Goal: Share content

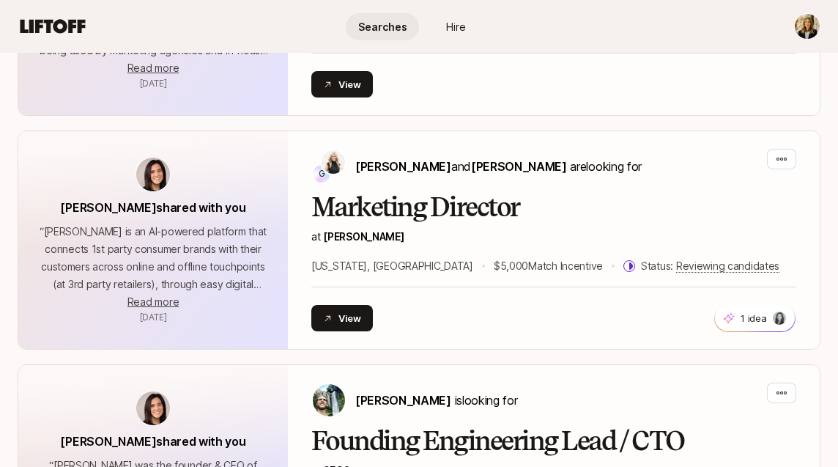
scroll to position [1507, 0]
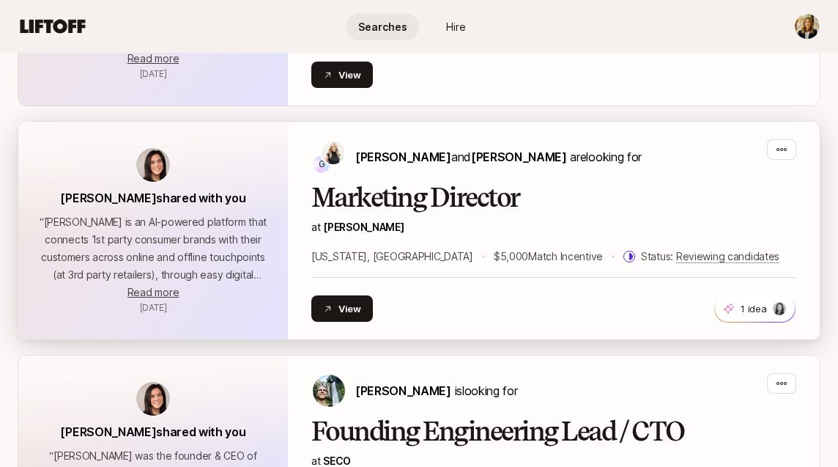
click at [428, 183] on h2 "Marketing Director" at bounding box center [553, 197] width 485 height 29
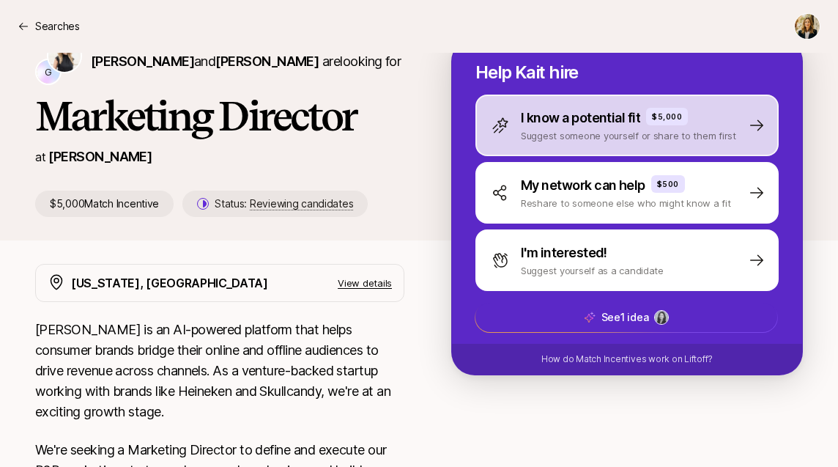
click at [581, 128] on p "Suggest someone yourself or share to them first" at bounding box center [628, 135] width 215 height 15
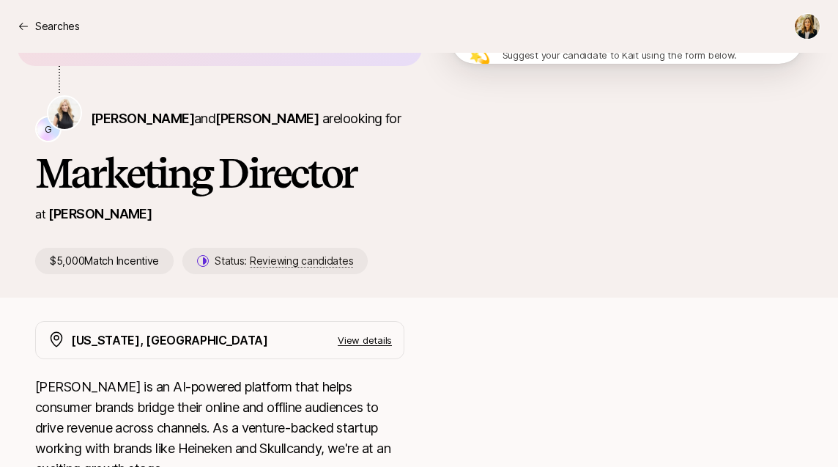
scroll to position [67, 0]
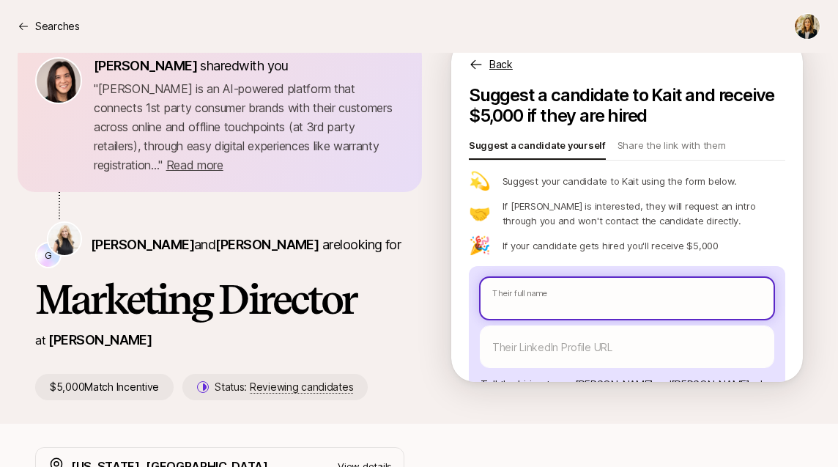
click at [534, 278] on input "text" at bounding box center [627, 298] width 293 height 41
click at [536, 278] on input "text" at bounding box center [627, 298] width 293 height 41
paste input "[PERSON_NAME]"
type textarea "x"
type input "[PERSON_NAME]"
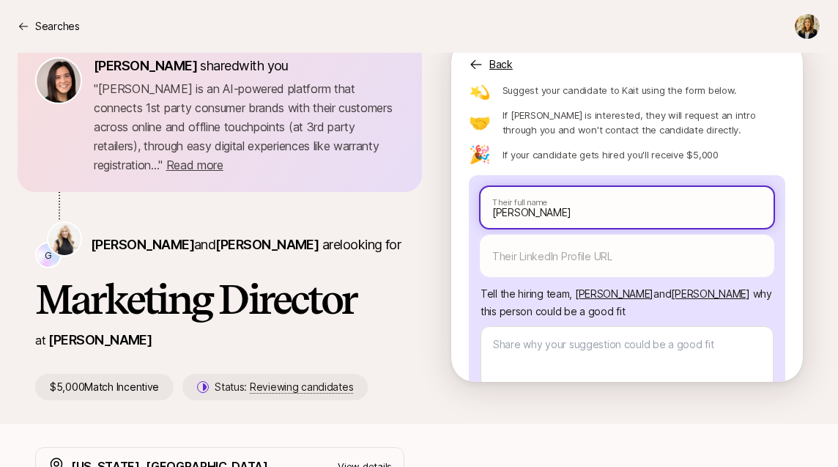
scroll to position [147, 0]
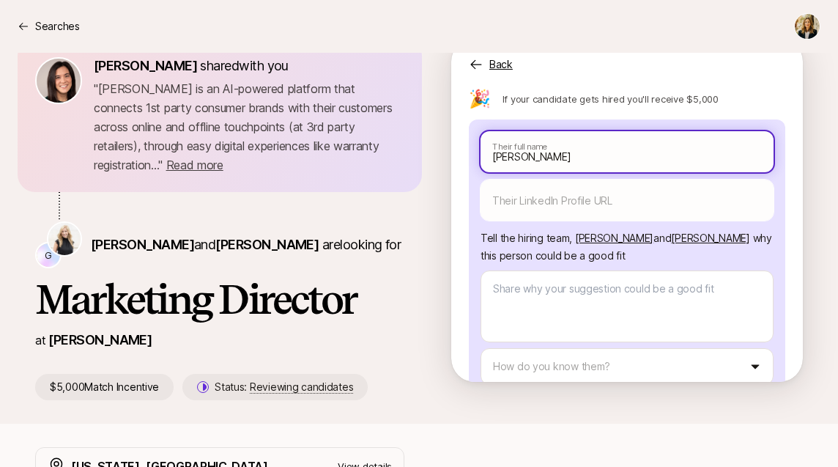
type textarea "x"
type input "[PERSON_NAME]"
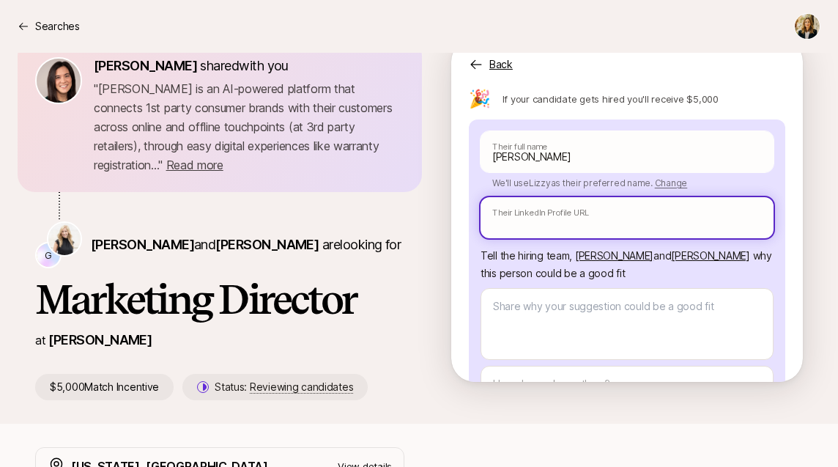
click at [545, 197] on input "text" at bounding box center [627, 217] width 293 height 41
paste input "[URL][DOMAIN_NAME]"
type textarea "x"
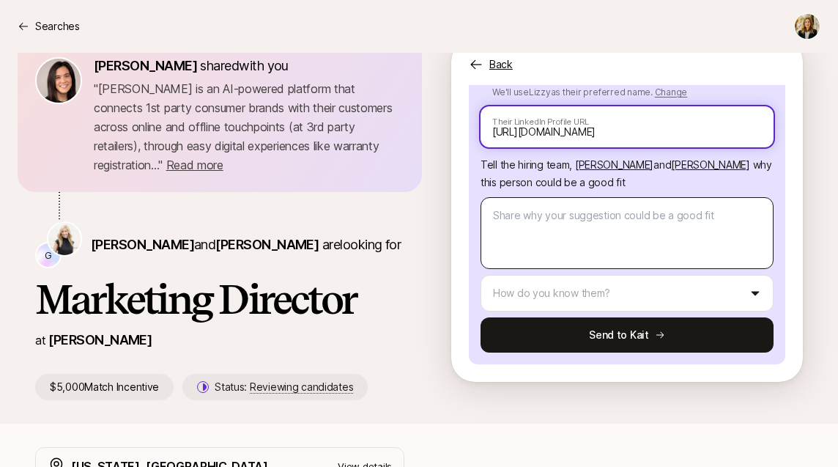
type input "[URL][DOMAIN_NAME]"
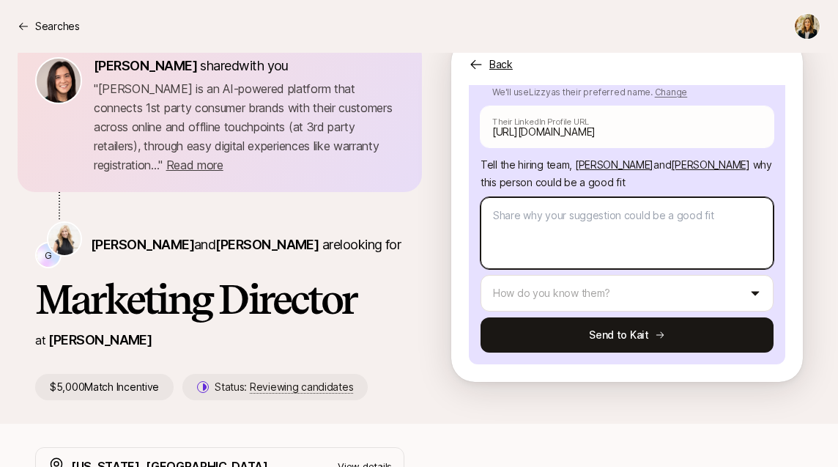
click at [539, 197] on textarea at bounding box center [627, 233] width 293 height 72
type textarea "x"
type textarea "L"
type textarea "x"
type textarea "Li"
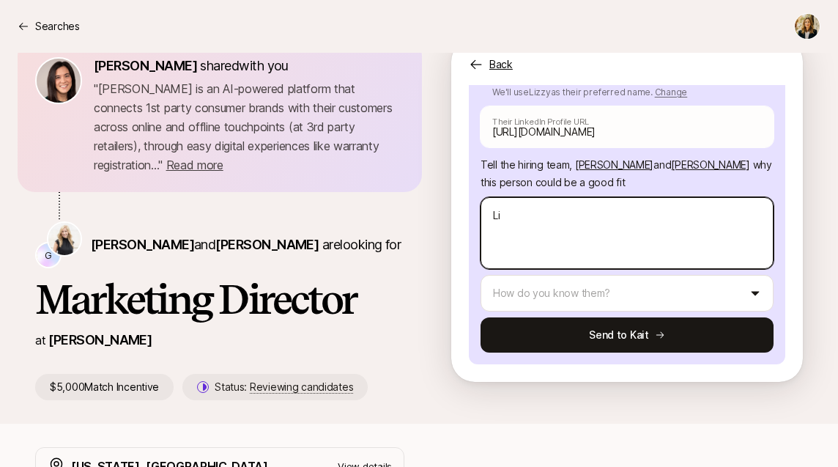
type textarea "x"
type textarea "[PERSON_NAME]"
type textarea "x"
type textarea "Lizz"
type textarea "x"
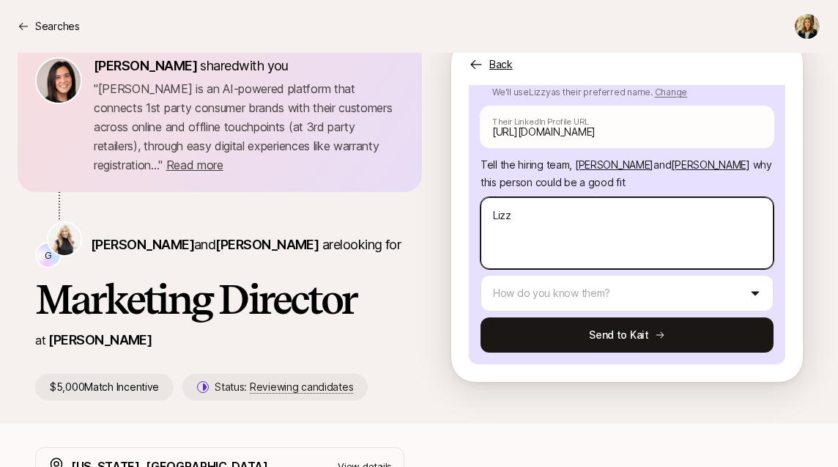
type textarea "Lizzy"
type textarea "x"
type textarea "Lizzy"
type textarea "x"
type textarea "[PERSON_NAME]"
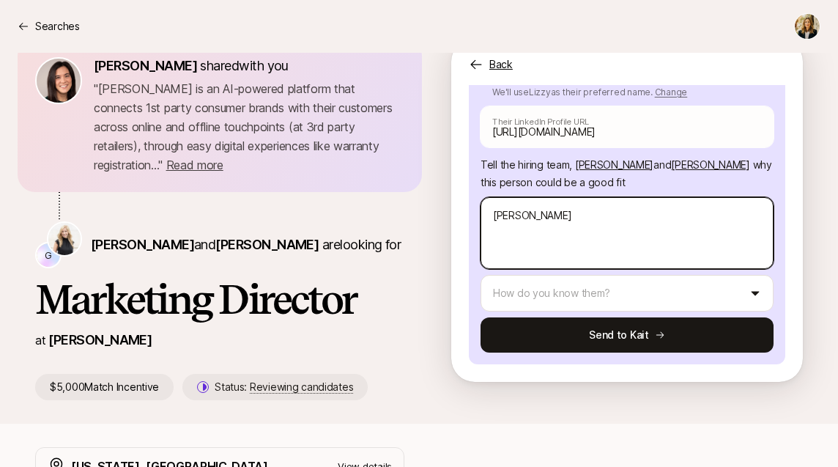
type textarea "x"
type textarea "Lizzy is"
type textarea "x"
type textarea "Lizzy is"
type textarea "x"
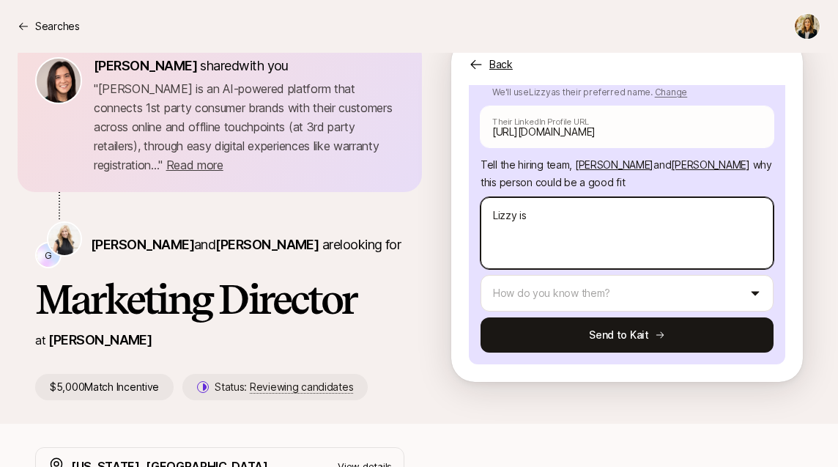
type textarea "[PERSON_NAME] is a"
type textarea "x"
type textarea "Lizzy is an"
type textarea "x"
type textarea "Lizzy is an"
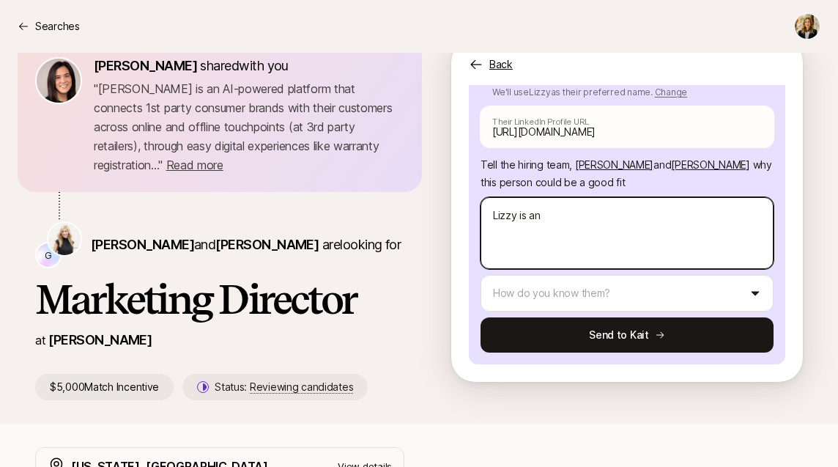
type textarea "x"
type textarea "[PERSON_NAME] is an i"
type textarea "x"
type textarea "[PERSON_NAME] is an in"
type textarea "x"
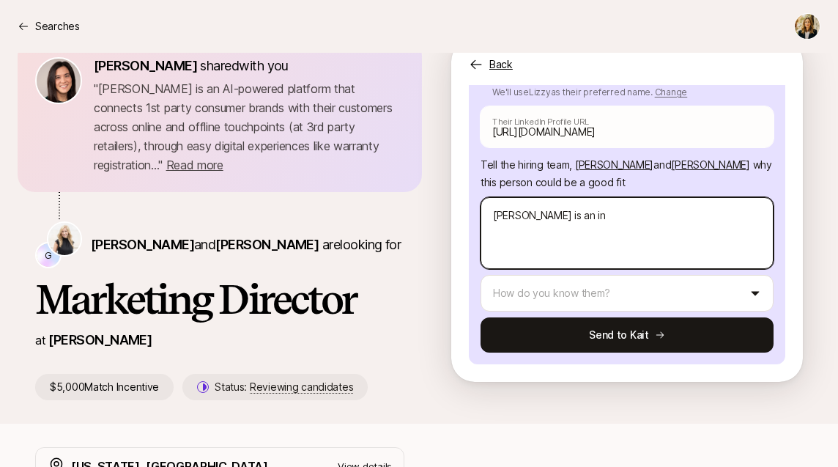
type textarea "[PERSON_NAME] is an inc"
type textarea "x"
type textarea "[PERSON_NAME] is an incr"
type textarea "x"
type textarea "[PERSON_NAME] is an incre"
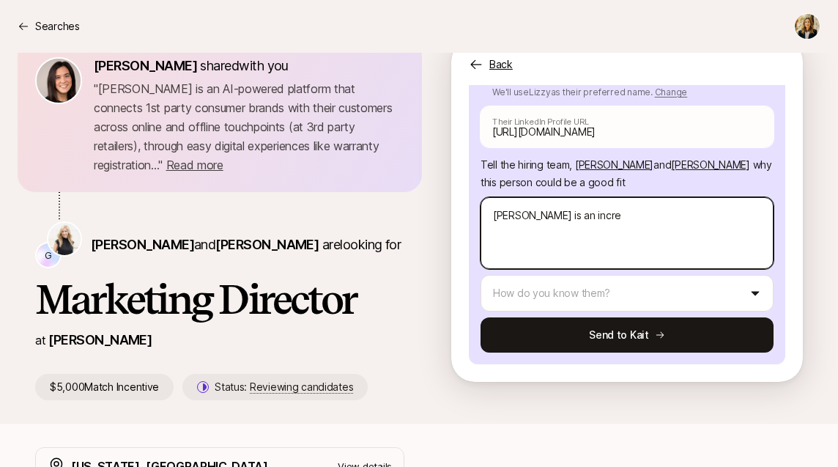
type textarea "x"
type textarea "[PERSON_NAME] is an incred"
type textarea "x"
type textarea "Lizzy is an incredi"
type textarea "x"
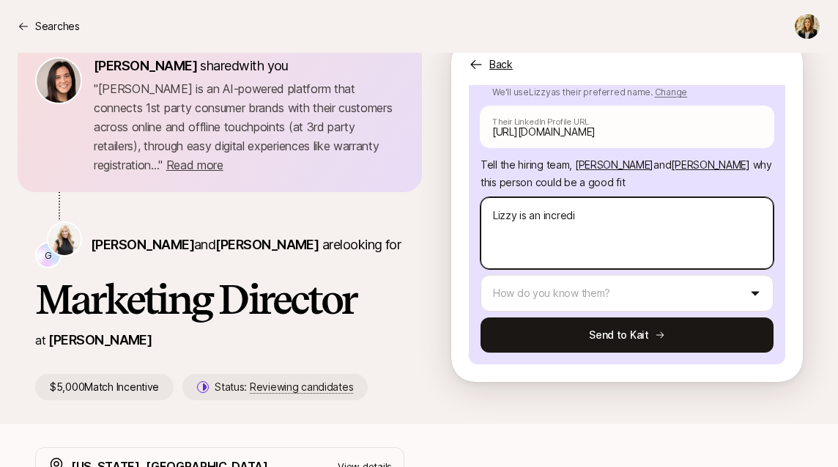
type textarea "Lizzy is an incredib"
type textarea "x"
type textarea "[PERSON_NAME] is an incredible"
type textarea "x"
type textarea "[PERSON_NAME] is an incredible"
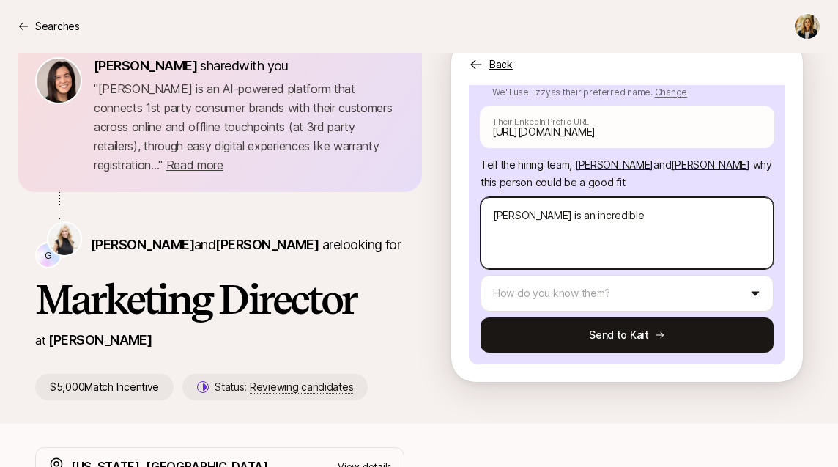
type textarea "x"
type textarea "[PERSON_NAME] is an incredible m"
type textarea "x"
type textarea "[PERSON_NAME] is an incredible ma"
type textarea "x"
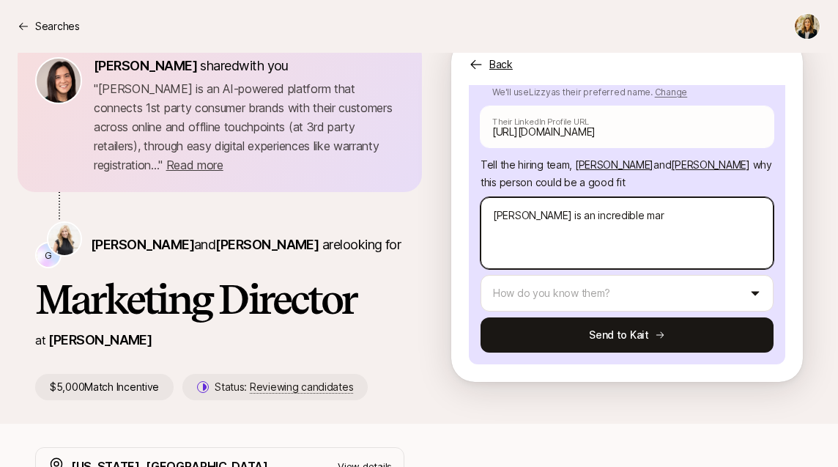
type textarea "[PERSON_NAME] is an incredible mark"
type textarea "x"
type textarea "[PERSON_NAME] is an incredible marke"
type textarea "x"
type textarea "Lizzy is an incredible market"
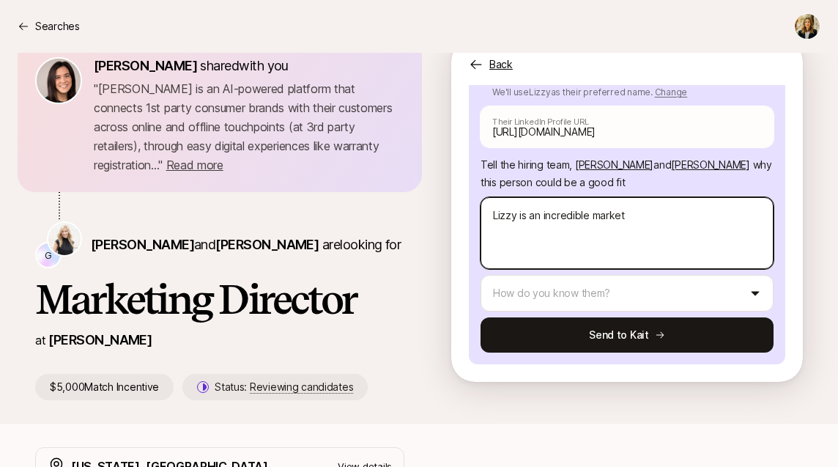
type textarea "x"
type textarea "Lizzy is an incredible markete"
type textarea "x"
type textarea "Lizzy is an incredible marketer"
type textarea "x"
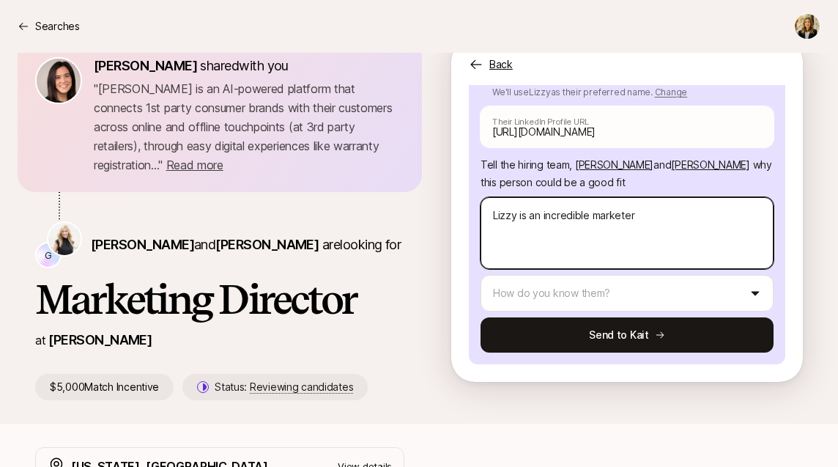
type textarea "Lizzy is an incredible marketer"
type textarea "x"
type textarea "Lizzy is an incredible marketer wi"
type textarea "x"
type textarea "Lizzy is an incredible marketer wit"
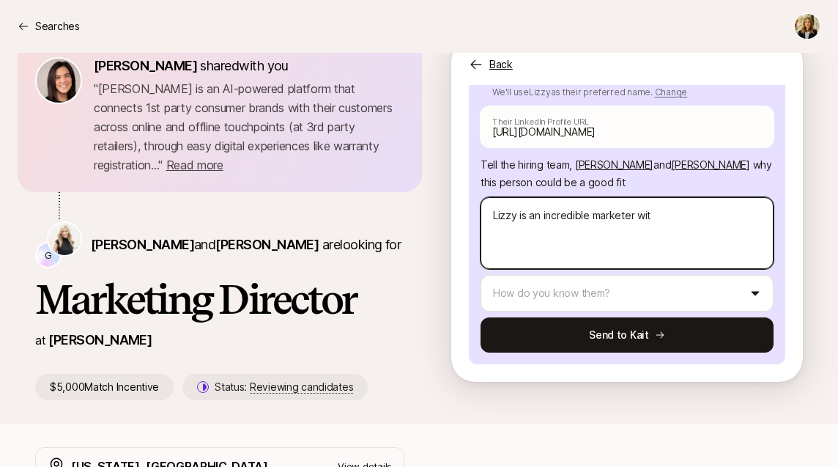
type textarea "x"
type textarea "Lizzy is an incredible marketer with"
type textarea "x"
type textarea "Lizzy is an incredible marketer with"
paste textarea "8+ years of experience scaling consumer brands through eCommerce, brand marketi…"
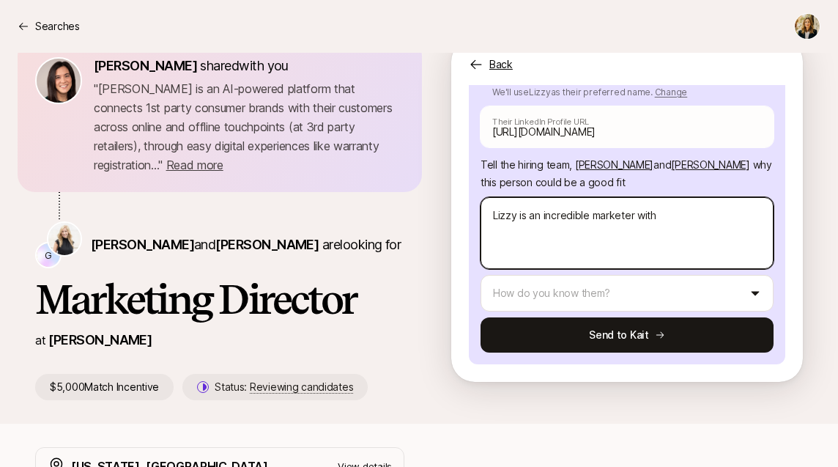
type textarea "x"
type textarea "Lizzy is an incredible marketer with 8+ years of experience scaling consumer br…"
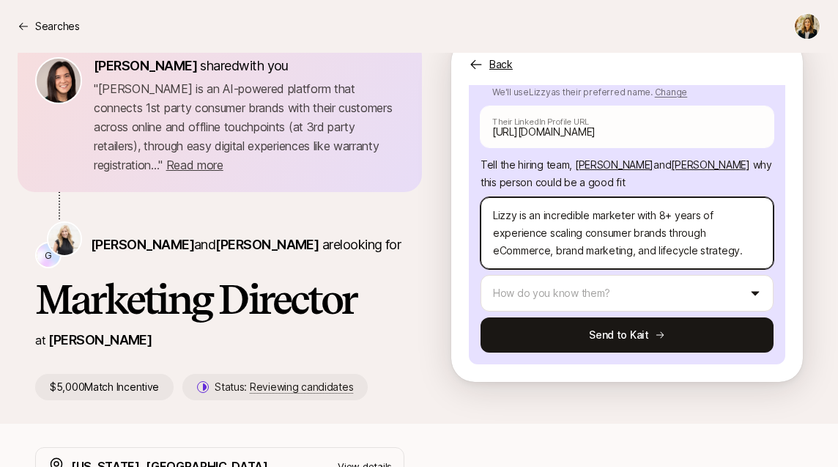
drag, startPoint x: 701, startPoint y: 187, endPoint x: 583, endPoint y: 207, distance: 119.6
click at [583, 207] on textarea "Lizzy is an incredible marketer with 8+ years of experience scaling consumer br…" at bounding box center [627, 233] width 293 height 72
type textarea "x"
type textarea "Lizzy is an incredible marketer with 8+ yearsconsumer brands through eCommerce,…"
type textarea "x"
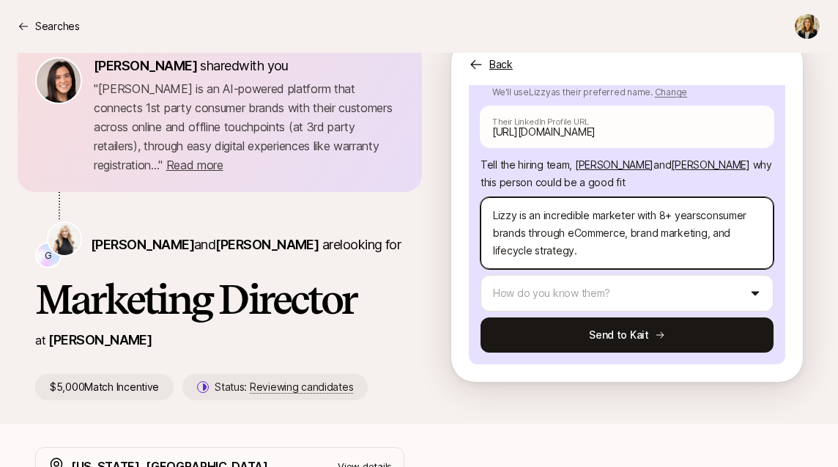
type textarea "Lizzy is an incredible marketer with 8+ years consumer brands through eCommerce…"
type textarea "x"
type textarea "Lizzy is an incredible marketer with 8+ years iconsumer brands through eCommerc…"
type textarea "x"
type textarea "Lizzy is an incredible marketer with 8+ years inconsumer brands through eCommer…"
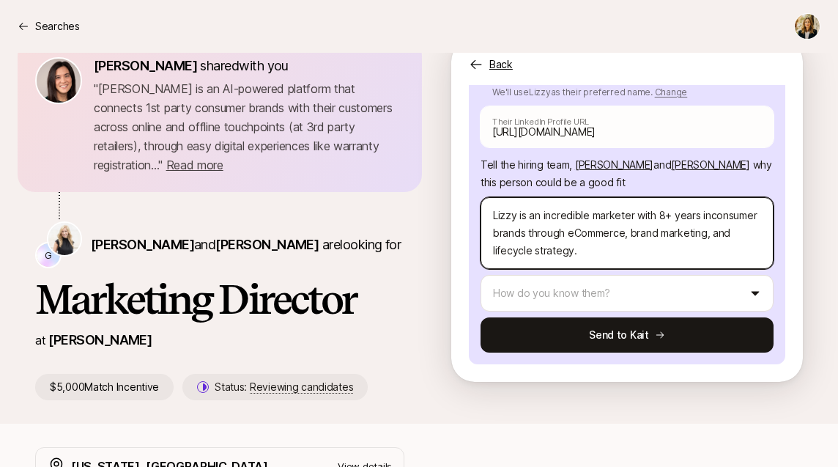
type textarea "x"
type textarea "Lizzy is an incredible marketer with 8+ years in tconsumer brands through eComm…"
type textarea "x"
type textarea "Lizzy is an incredible marketer with 8+ years in thconsumer brands through eCom…"
type textarea "x"
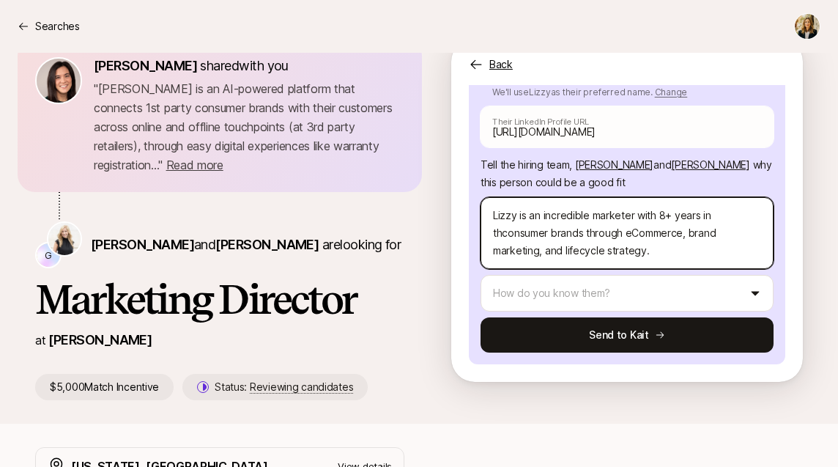
type textarea "Lizzy is an incredible marketer with 8+ years in theconsumer brands through eCo…"
type textarea "x"
type textarea "Lizzy is an incredible marketer with 8+ years in the consumer brands through eC…"
type textarea "x"
type textarea "Lizzy is an incredible marketer with 8+ years in theconsumer brands through eCo…"
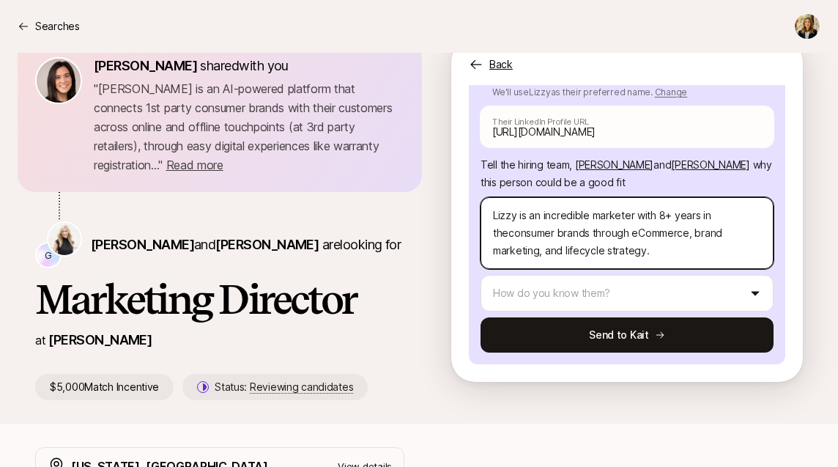
type textarea "x"
type textarea "Lizzy is an incredible marketer with 8+ years in thconsumer brands through eCom…"
type textarea "x"
type textarea "Lizzy is an incredible marketer with 8+ years in tconsumer brands through eComm…"
type textarea "x"
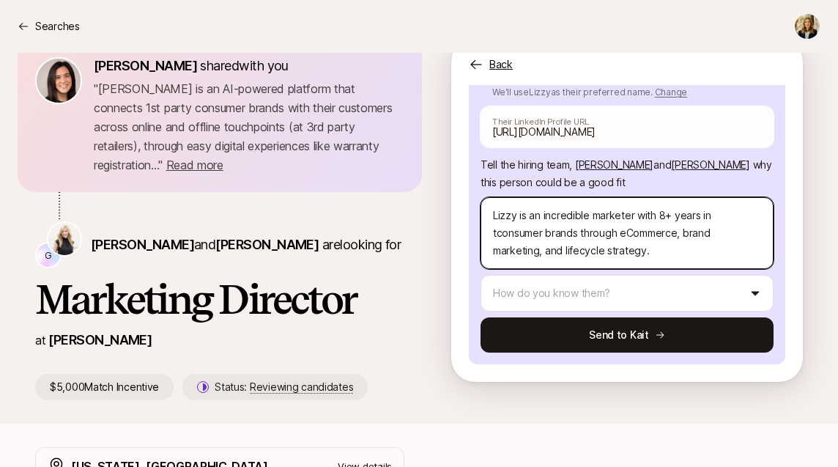
type textarea "Lizzy is an incredible marketer with 8+ years in consumer brands through eComme…"
drag, startPoint x: 566, startPoint y: 203, endPoint x: 486, endPoint y: 203, distance: 79.9
click at [486, 203] on textarea "Lizzy is an incredible marketer with 8+ years in consumer brands through eComme…" at bounding box center [627, 233] width 293 height 72
type textarea "x"
type textarea "[PERSON_NAME] is an incredible marketer with 8+ years in consumer eCommerce, br…"
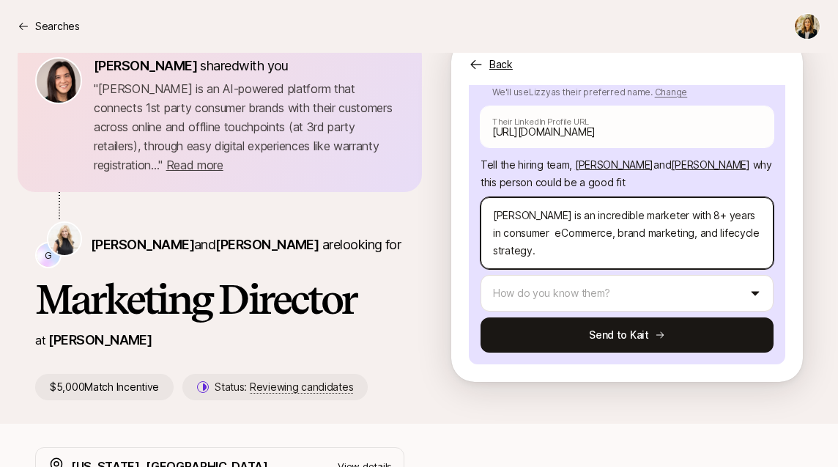
type textarea "x"
type textarea "[PERSON_NAME] is an incredible marketer with 8+ years in consumer a eCommerce, …"
type textarea "x"
type textarea "[PERSON_NAME] is an incredible marketer with 8+ years in consumer an eCommerce,…"
type textarea "x"
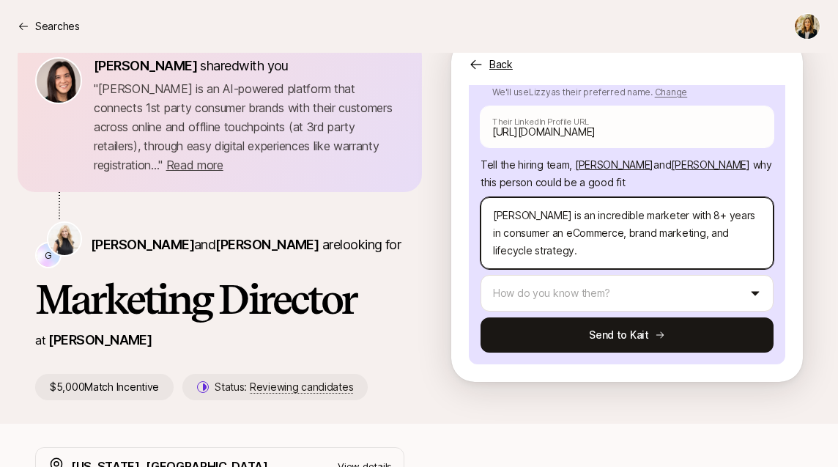
type textarea "[PERSON_NAME] is an incredible marketer with 8+ years in consumer and eCommerce…"
type textarea "x"
type textarea "[PERSON_NAME] is an incredible marketer with 8+ years in consumer and eCommerce…"
type textarea "x"
type textarea "[PERSON_NAME] is an incredible marketer with 8+ years in consumer and d eCommer…"
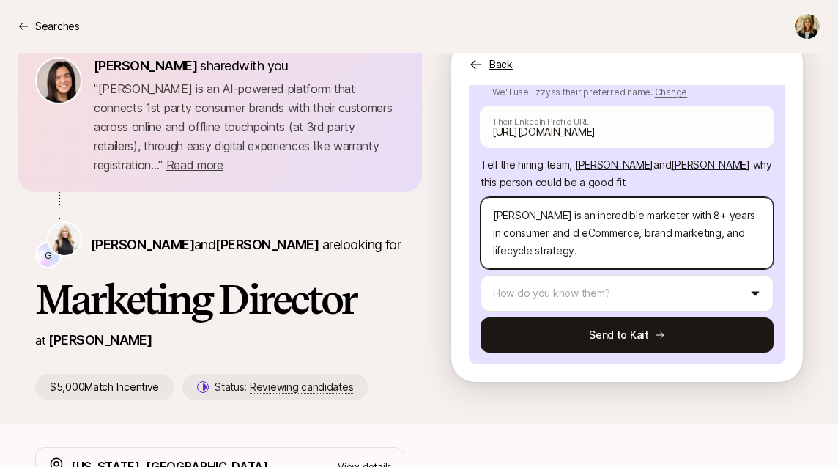
type textarea "x"
type textarea "[PERSON_NAME] is an incredible marketer with 8+ years in consumer and de eComme…"
type textarea "x"
type textarea "[PERSON_NAME] is an incredible marketer with 8+ years in consumer and dee eComm…"
type textarea "x"
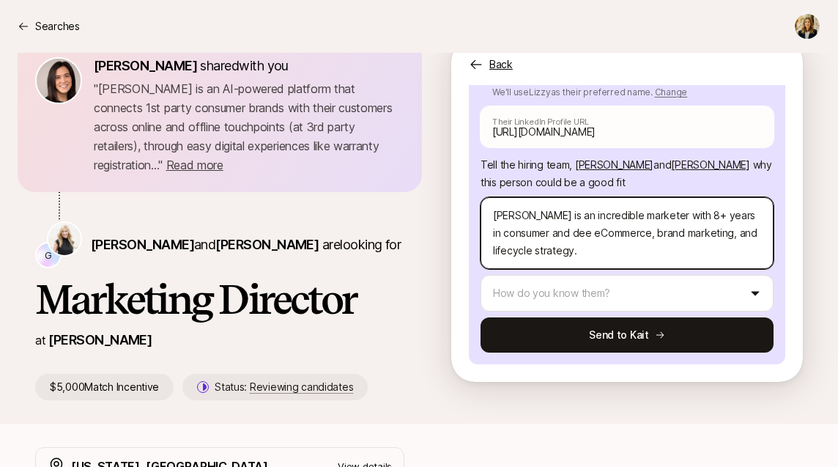
type textarea "[PERSON_NAME] is an incredible marketer with 8+ years in consumer and deep eCom…"
type textarea "x"
type textarea "[PERSON_NAME] is an incredible marketer with 8+ years in consumer and deep eCom…"
type textarea "x"
type textarea "[PERSON_NAME] is an incredible marketer with 8+ years in consumer and deep e eC…"
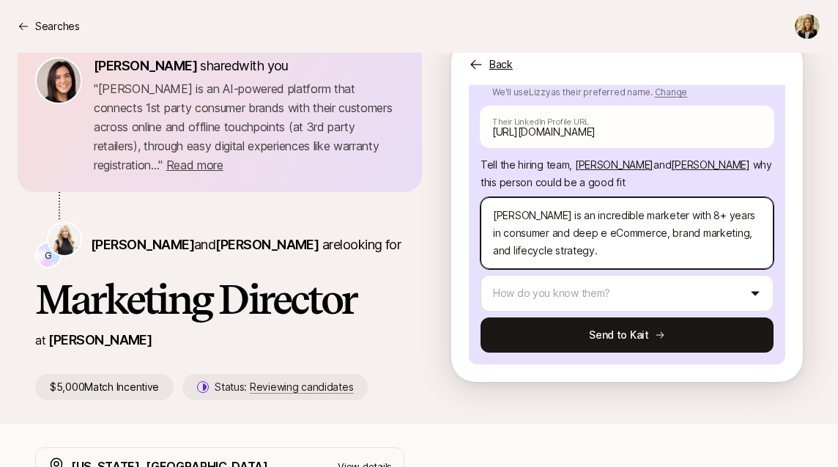
type textarea "x"
type textarea "[PERSON_NAME] is an incredible marketer with 8+ years in consumer and deep ex e…"
type textarea "x"
type textarea "[PERSON_NAME] is an incredible marketer with 8+ years in consumer and deep exp …"
type textarea "x"
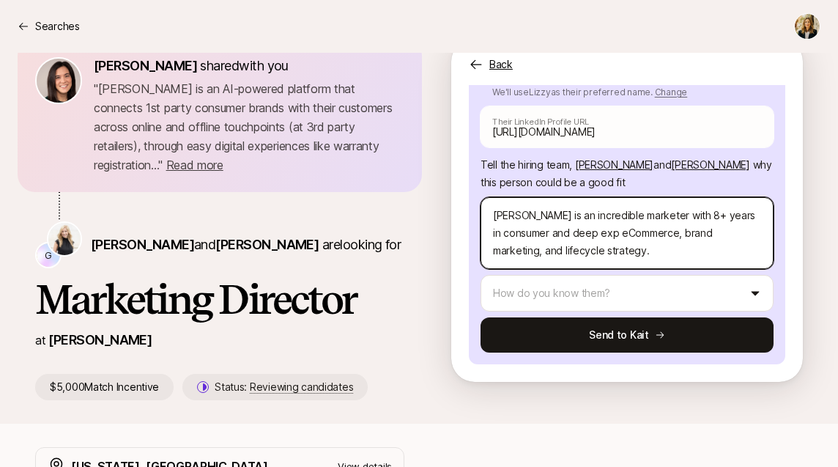
type textarea "[PERSON_NAME] is an incredible marketer with 8+ years in consumer and deep expe…"
type textarea "x"
type textarea "[PERSON_NAME] is an incredible marketer with 8+ years in consumer and deep expe…"
type textarea "x"
type textarea "[PERSON_NAME] is an incredible marketer with 8+ years in consumer and deep expe…"
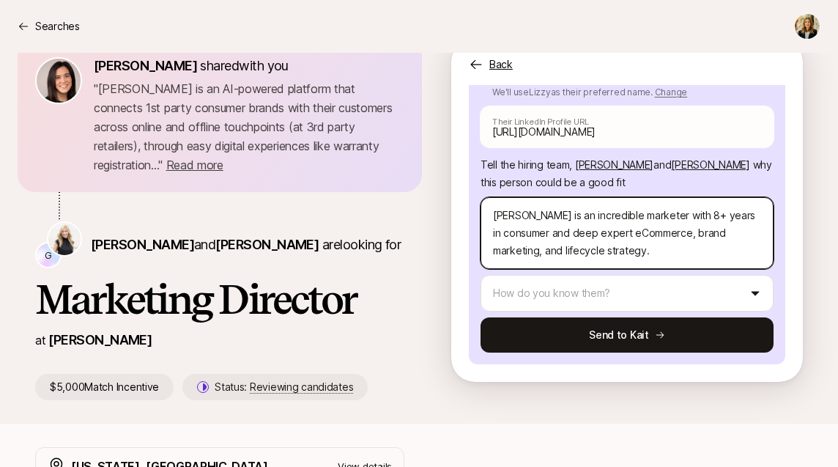
type textarea "x"
type textarea "[PERSON_NAME] is an incredible marketer with 8+ years in consumer and deep expe…"
type textarea "x"
type textarea "[PERSON_NAME] is an incredible marketer with 8+ years in consumer and deep expe…"
type textarea "x"
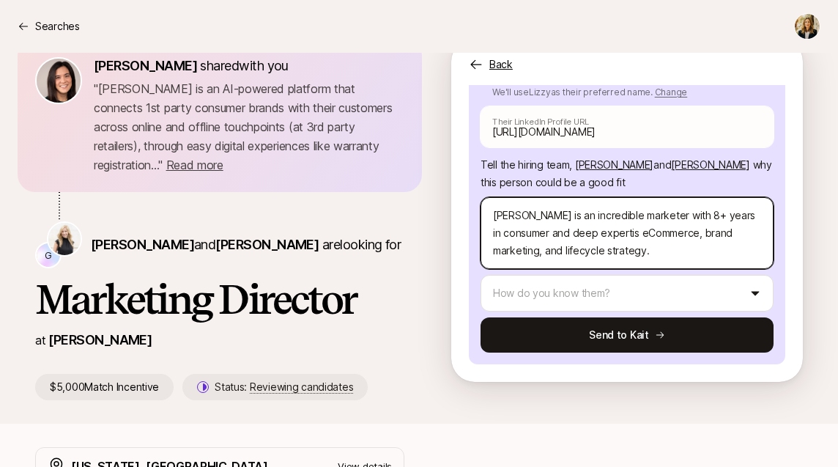
type textarea "[PERSON_NAME] is an incredible marketer with 8+ years in consumer and deep expe…"
type textarea "x"
type textarea "[PERSON_NAME] is an incredible marketer with 8+ years in consumer and deep expe…"
type textarea "x"
type textarea "[PERSON_NAME] is an incredible marketer with 8+ years in consumer and deep expe…"
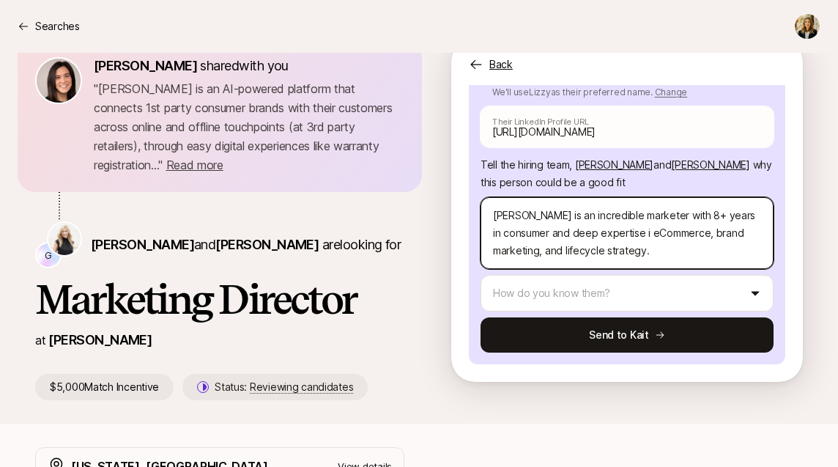
type textarea "x"
type textarea "[PERSON_NAME] is an incredible marketer with 8+ years in consumer and deep expe…"
click at [609, 204] on textarea "[PERSON_NAME] is an incredible marketer with 8+ years in consumer and deep expe…" at bounding box center [627, 233] width 293 height 72
type textarea "x"
type textarea "[PERSON_NAME] is an incredible marketer with 8+ years in consumer and deep expe…"
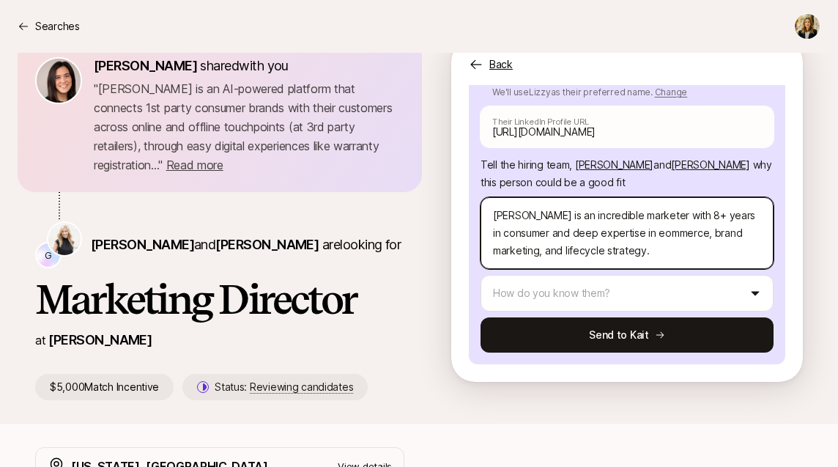
type textarea "x"
type textarea "[PERSON_NAME] is an incredible marketer with 8+ years in consumer and deep expe…"
drag, startPoint x: 653, startPoint y: 205, endPoint x: 632, endPoint y: 204, distance: 21.3
click at [633, 205] on textarea "[PERSON_NAME] is an incredible marketer with 8+ years in consumer and deep expe…" at bounding box center [627, 233] width 293 height 72
type textarea "x"
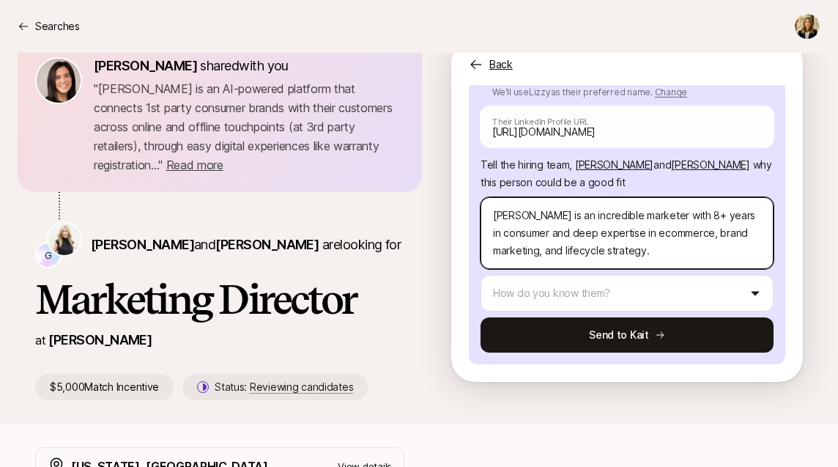
type textarea "[PERSON_NAME] is an incredible marketer with 8+ years in consumer and deep expe…"
click at [682, 205] on textarea "[PERSON_NAME] is an incredible marketer with 8+ years in consumer and deep expe…" at bounding box center [627, 233] width 293 height 72
type textarea "x"
click at [569, 221] on textarea "[PERSON_NAME] is an incredible marketer with 8+ years in consumer and deep expe…" at bounding box center [627, 233] width 293 height 72
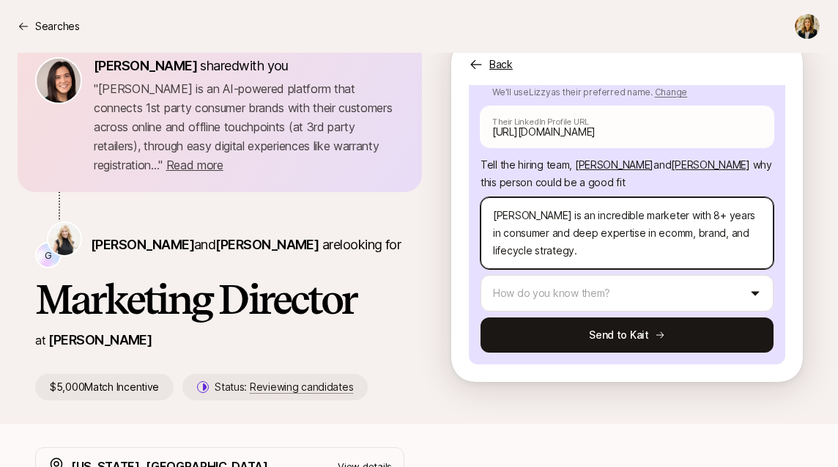
type textarea "[PERSON_NAME] is an incredible marketer with 8+ years in consumer and deep expe…"
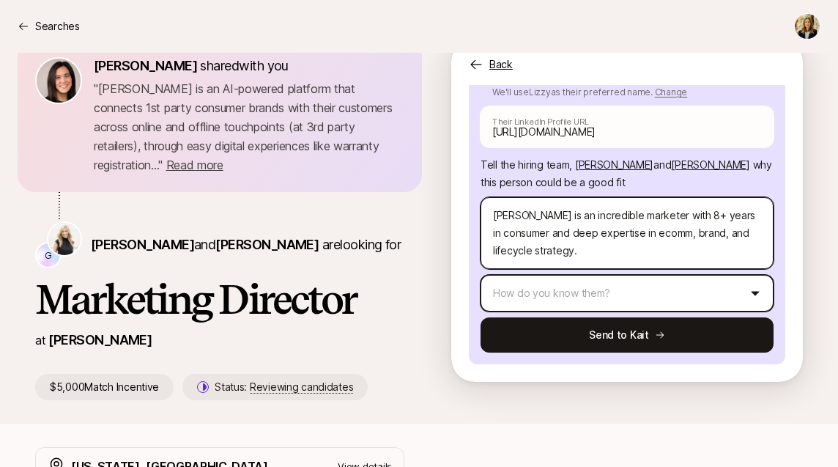
type textarea "x"
type textarea "[PERSON_NAME] is an incredible marketer with 8+ years in consumer and deep expe…"
type textarea "x"
type textarea "[PERSON_NAME] is an incredible marketer with 8+ years in consumer and deep expe…"
type textarea "x"
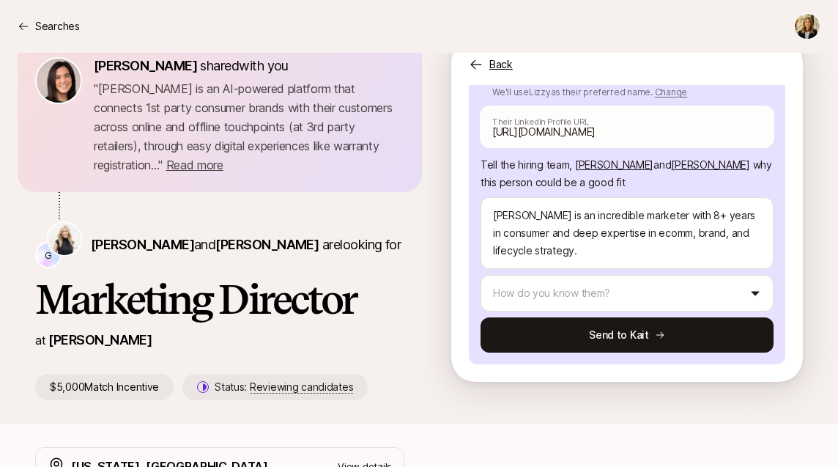
click at [357, 459] on p "View details" at bounding box center [365, 466] width 54 height 15
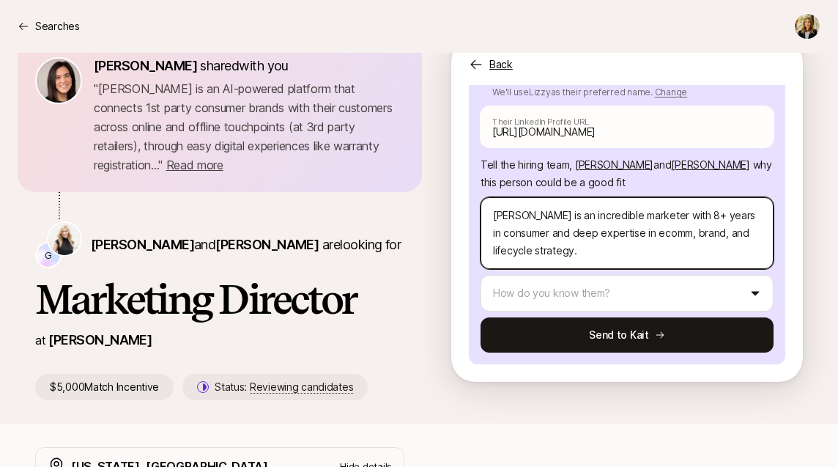
click at [541, 221] on textarea "[PERSON_NAME] is an incredible marketer with 8+ years in consumer and deep expe…" at bounding box center [627, 233] width 293 height 72
type textarea "[PERSON_NAME] is an incredible marketer with 8+ years in consumer and deep expe…"
type textarea "x"
type textarea "[PERSON_NAME] is an incredible marketer with 8+ years in consumer and deep expe…"
type textarea "x"
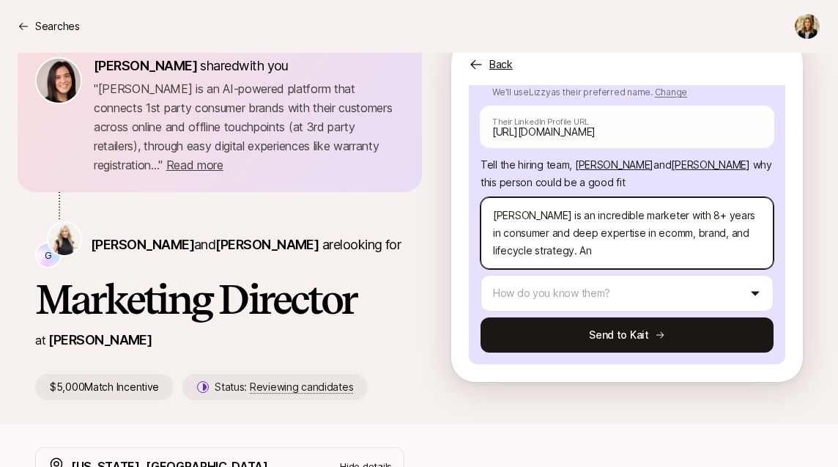
type textarea "[PERSON_NAME] is an incredible marketer with 8+ years in consumer and deep expe…"
type textarea "x"
type textarea "[PERSON_NAME] is an incredible marketer with 8+ years in consumer and deep expe…"
type textarea "x"
type textarea "[PERSON_NAME] is an incredible marketer with 8+ years in consumer and deep expe…"
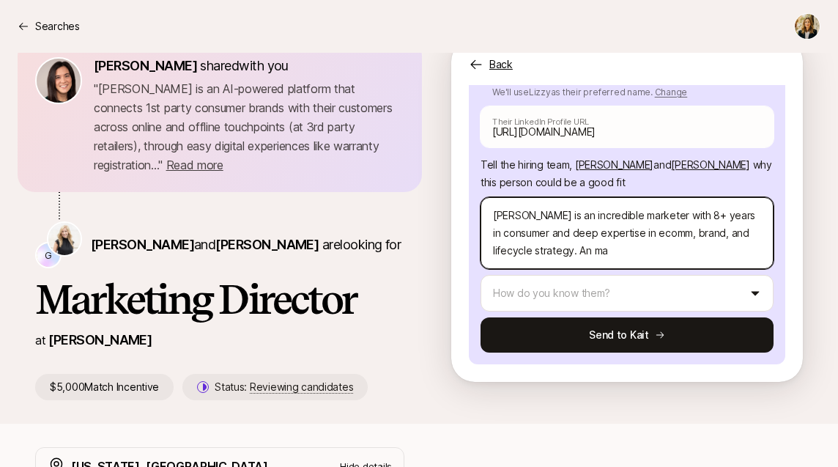
type textarea "x"
type textarea "[PERSON_NAME] is an incredible marketer with 8+ years in consumer and deep expe…"
type textarea "x"
type textarea "[PERSON_NAME] is an incredible marketer with 8+ years in consumer and deep expe…"
type textarea "x"
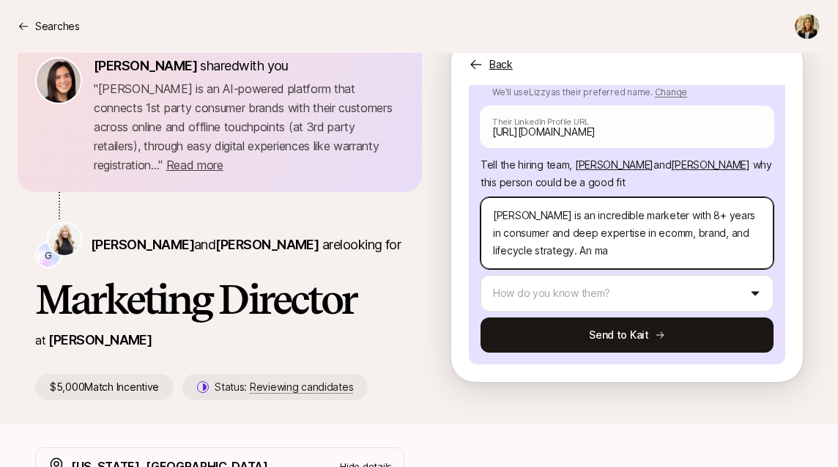
type textarea "[PERSON_NAME] is an incredible marketer with 8+ years in consumer and deep expe…"
type textarea "x"
type textarea "[PERSON_NAME] is an incredible marketer with 8+ years in consumer and deep expe…"
type textarea "x"
type textarea "[PERSON_NAME] is an incredible marketer with 8+ years in consumer and deep expe…"
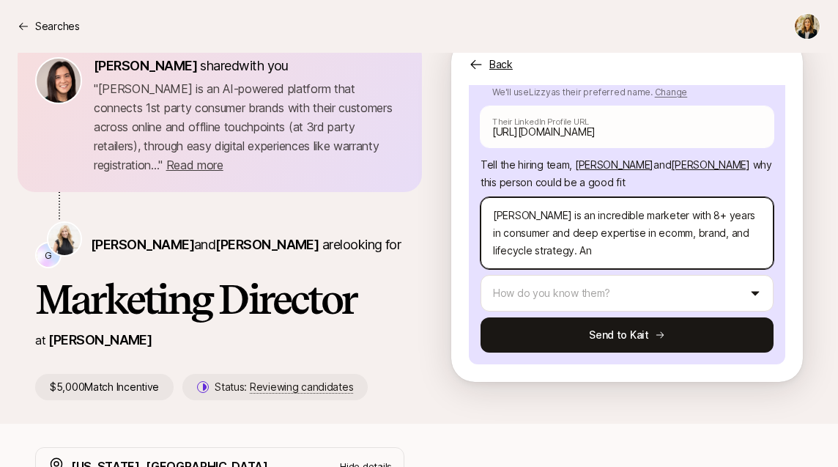
type textarea "x"
type textarea "[PERSON_NAME] is an incredible marketer with 8+ years in consumer and deep expe…"
type textarea "x"
type textarea "[PERSON_NAME] is an incredible marketer with 8+ years in consumer and deep expe…"
type textarea "x"
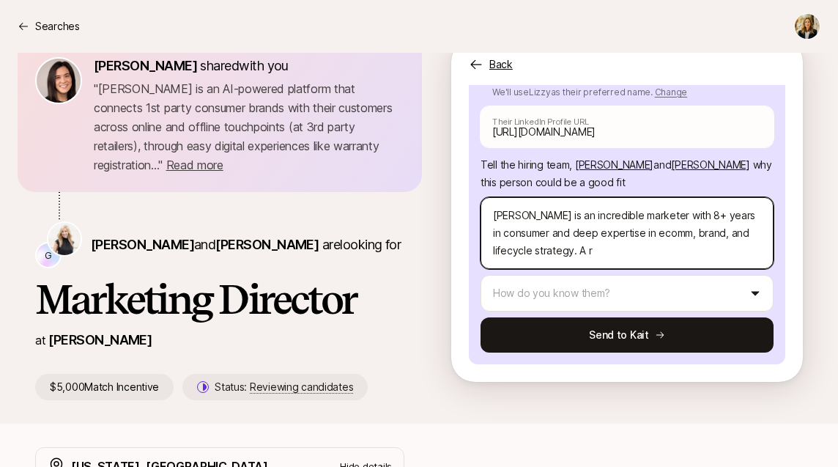
type textarea "[PERSON_NAME] is an incredible marketer with 8+ years in consumer and deep expe…"
type textarea "x"
type textarea "[PERSON_NAME] is an incredible marketer with 8+ years in consumer and deep expe…"
type textarea "x"
type textarea "[PERSON_NAME] is an incredible marketer with 8+ years in consumer and deep expe…"
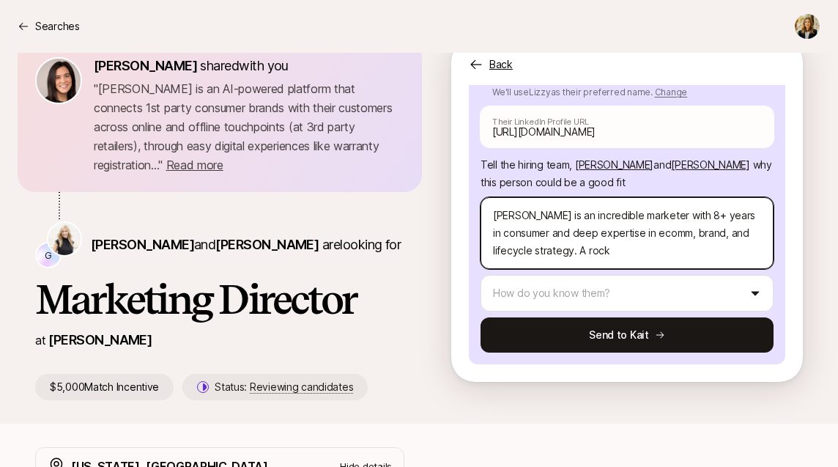
type textarea "x"
type textarea "[PERSON_NAME] is an incredible marketer with 8+ years in consumer and deep expe…"
type textarea "x"
type textarea "[PERSON_NAME] is an incredible marketer with 8+ years in consumer and deep expe…"
type textarea "x"
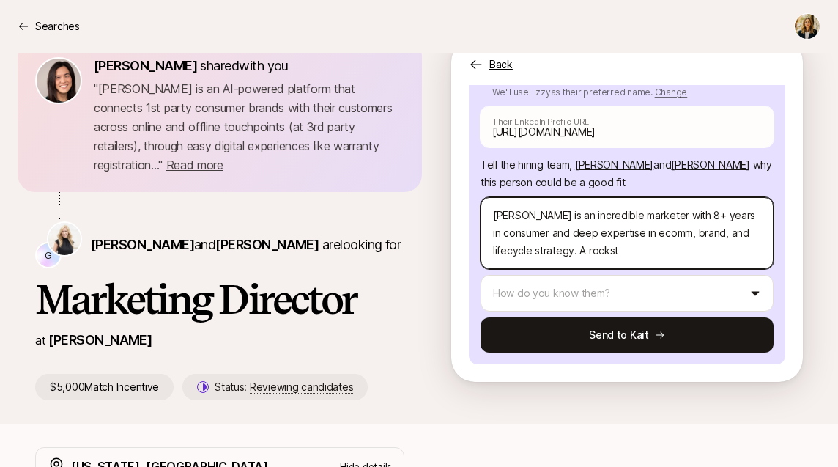
type textarea "[PERSON_NAME] is an incredible marketer with 8+ years in consumer and deep expe…"
type textarea "x"
type textarea "[PERSON_NAME] is an incredible marketer with 8+ years in consumer and deep expe…"
type textarea "x"
type textarea "[PERSON_NAME] is an incredible marketer with 8+ years in consumer and deep expe…"
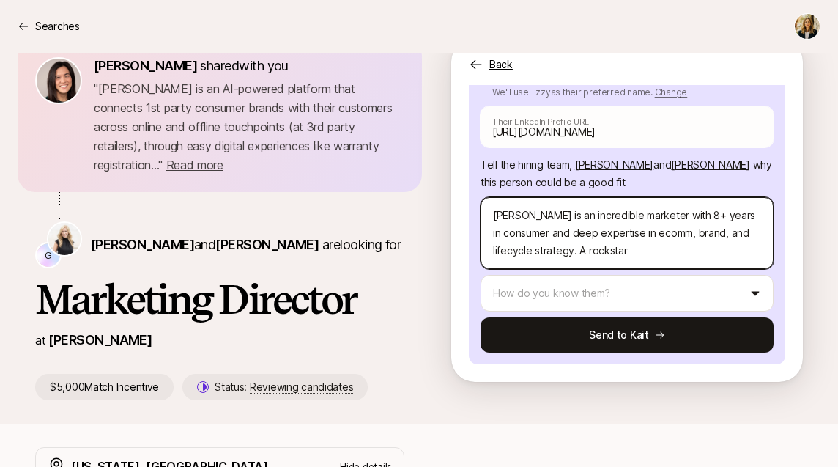
type textarea "x"
type textarea "[PERSON_NAME] is an incredible marketer with 8+ years in consumer and deep expe…"
type textarea "x"
type textarea "[PERSON_NAME] is an incredible marketer with 8+ years in consumer and deep expe…"
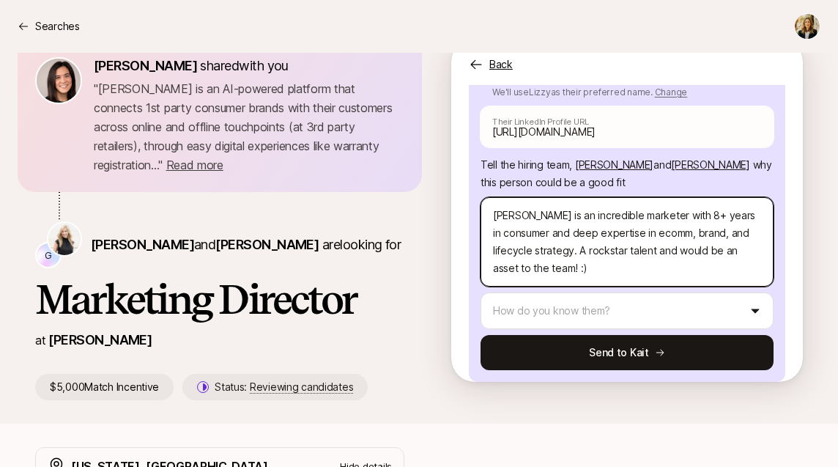
scroll to position [255, 0]
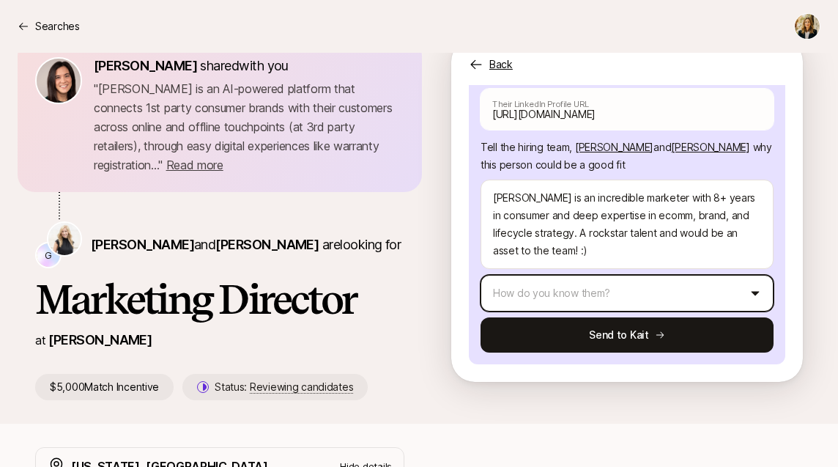
click at [600, 262] on html "Searches Searches [PERSON_NAME] shared with you " [PERSON_NAME] is an AI-powere…" at bounding box center [419, 166] width 838 height 467
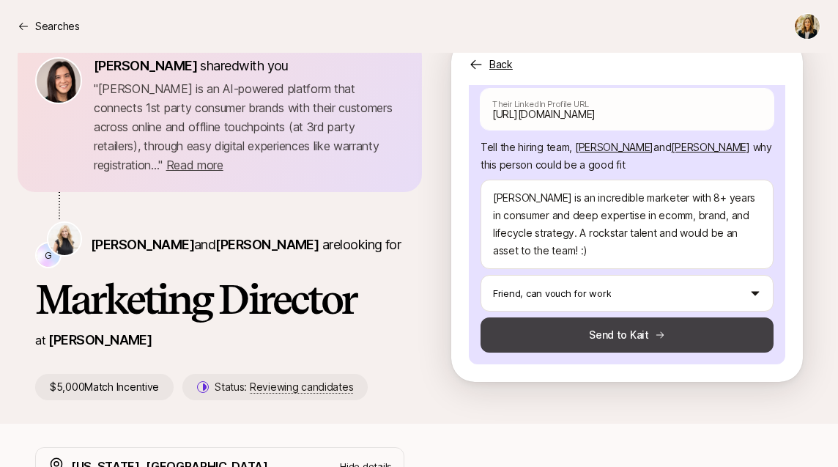
click at [594, 317] on button "Send to Kait" at bounding box center [627, 334] width 293 height 35
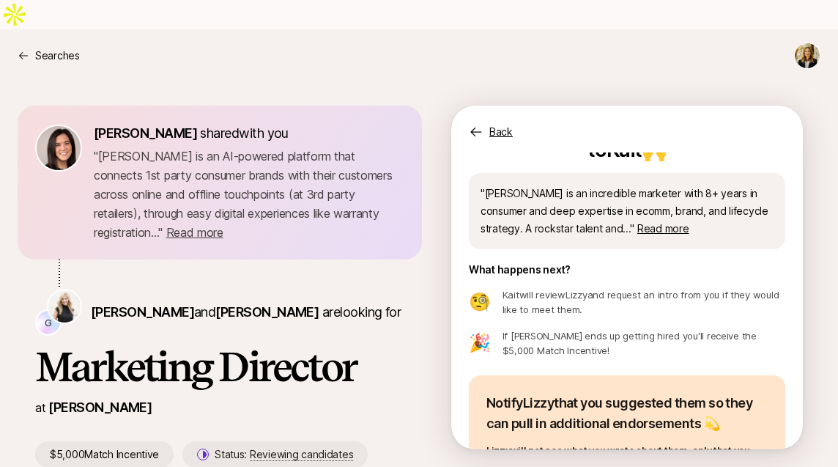
scroll to position [0, 0]
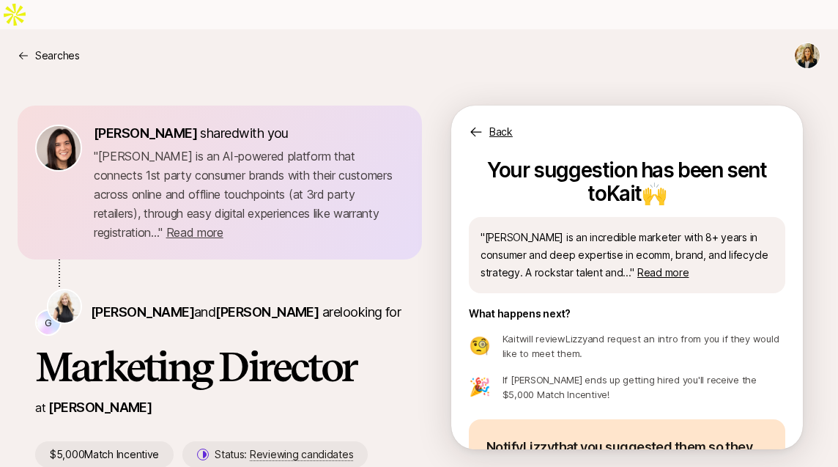
click at [808, 29] on html "Searches Searches [PERSON_NAME] shared with you " [PERSON_NAME] is an AI-powere…" at bounding box center [419, 233] width 838 height 467
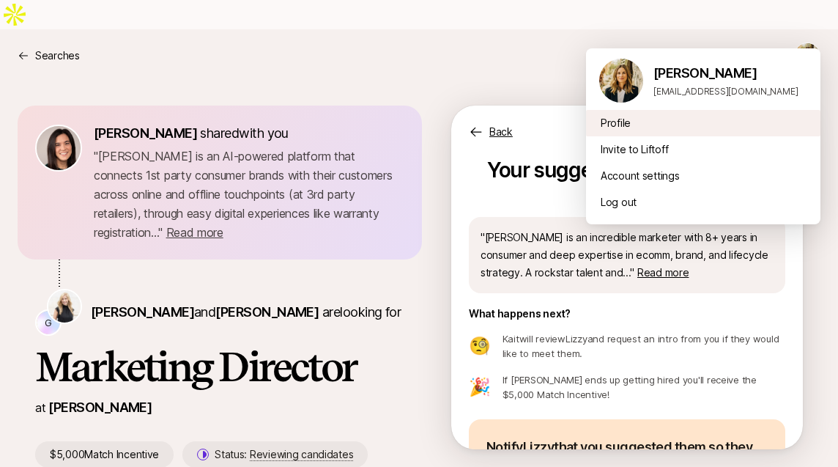
click at [618, 119] on div "Profile" at bounding box center [703, 123] width 235 height 26
